Goal: Find specific page/section: Find specific page/section

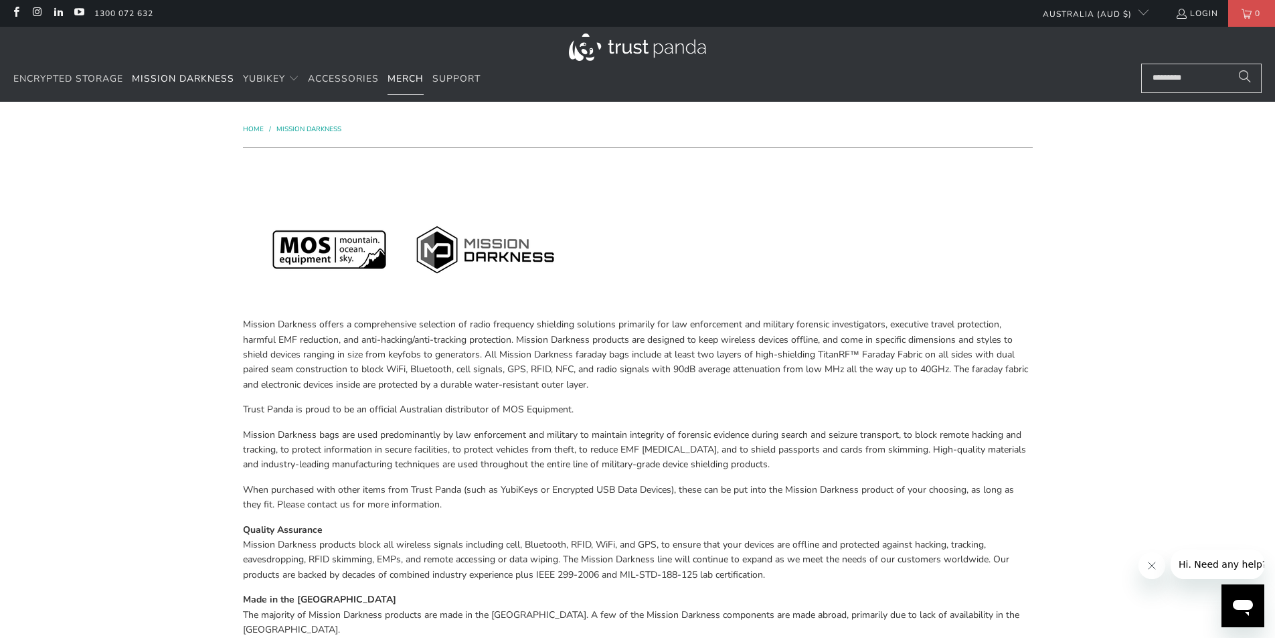
click at [400, 75] on span "Merch" at bounding box center [406, 78] width 36 height 13
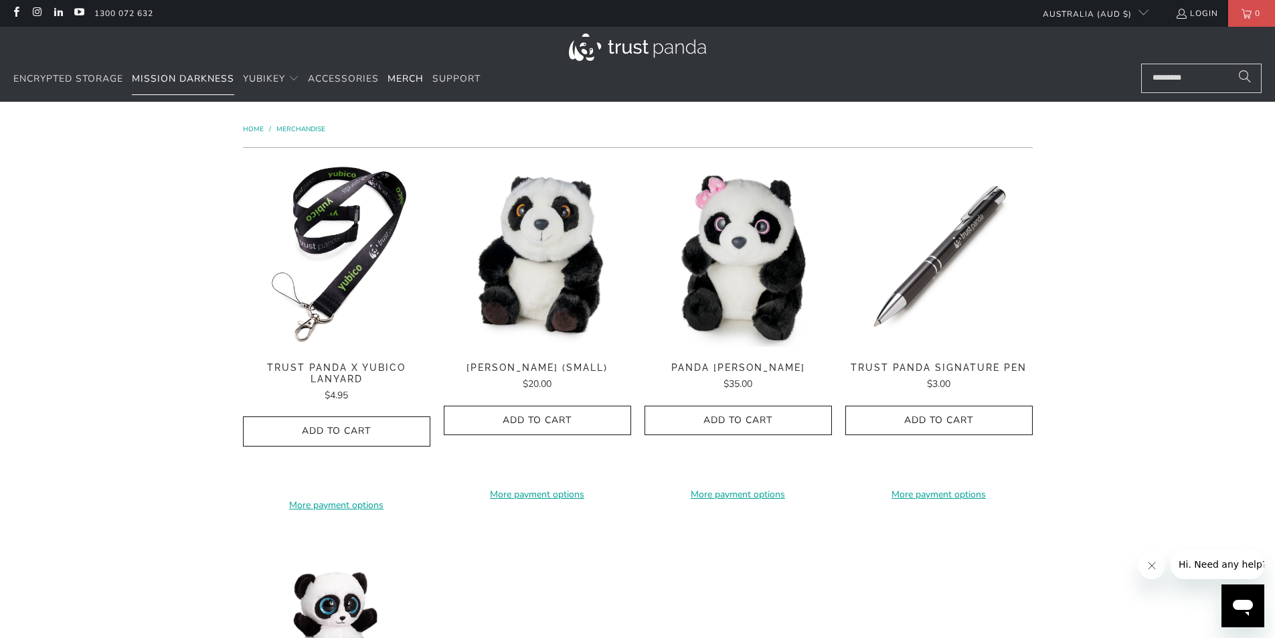
click at [208, 86] on link "Mission Darkness" at bounding box center [183, 79] width 102 height 31
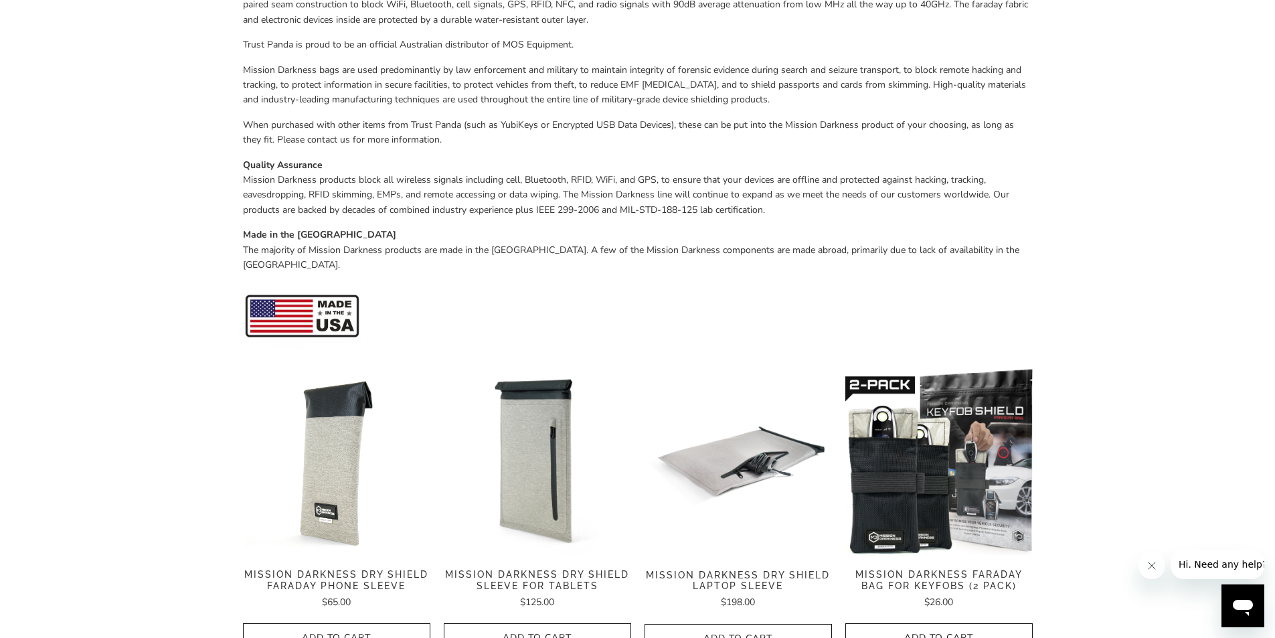
scroll to position [368, 0]
